Goal: Navigation & Orientation: Find specific page/section

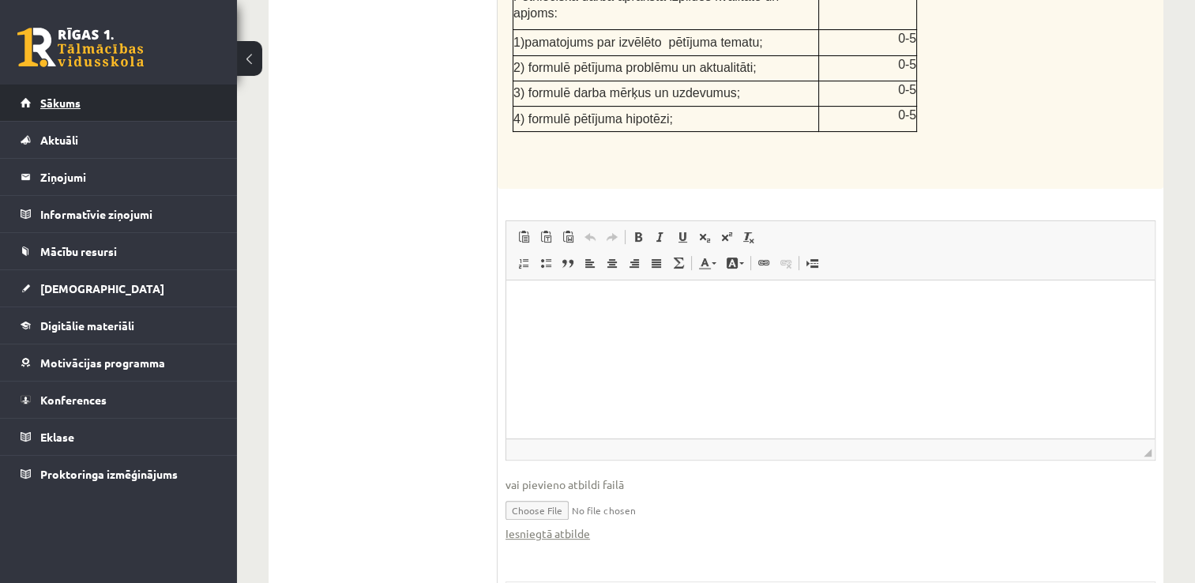
click at [70, 105] on span "Sākums" at bounding box center [60, 103] width 40 height 14
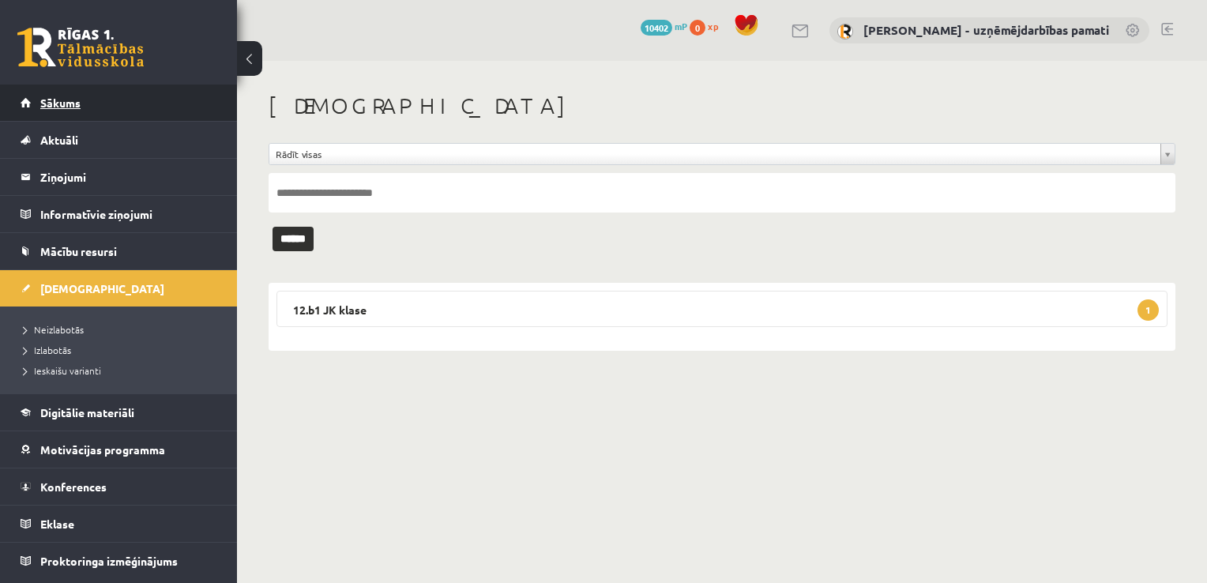
click at [60, 112] on link "Sākums" at bounding box center [119, 103] width 197 height 36
click at [65, 327] on span "Neizlabotās" at bounding box center [54, 329] width 60 height 13
